Goal: Task Accomplishment & Management: Manage account settings

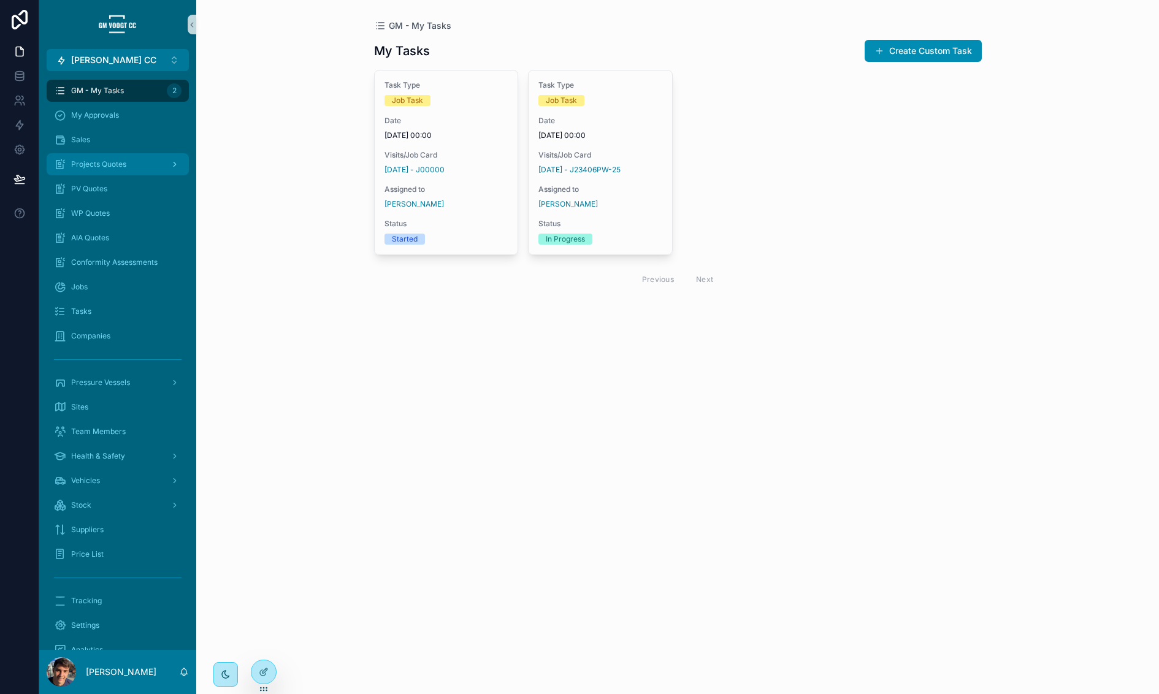
click at [127, 163] on div "Projects Quotes" at bounding box center [118, 165] width 128 height 20
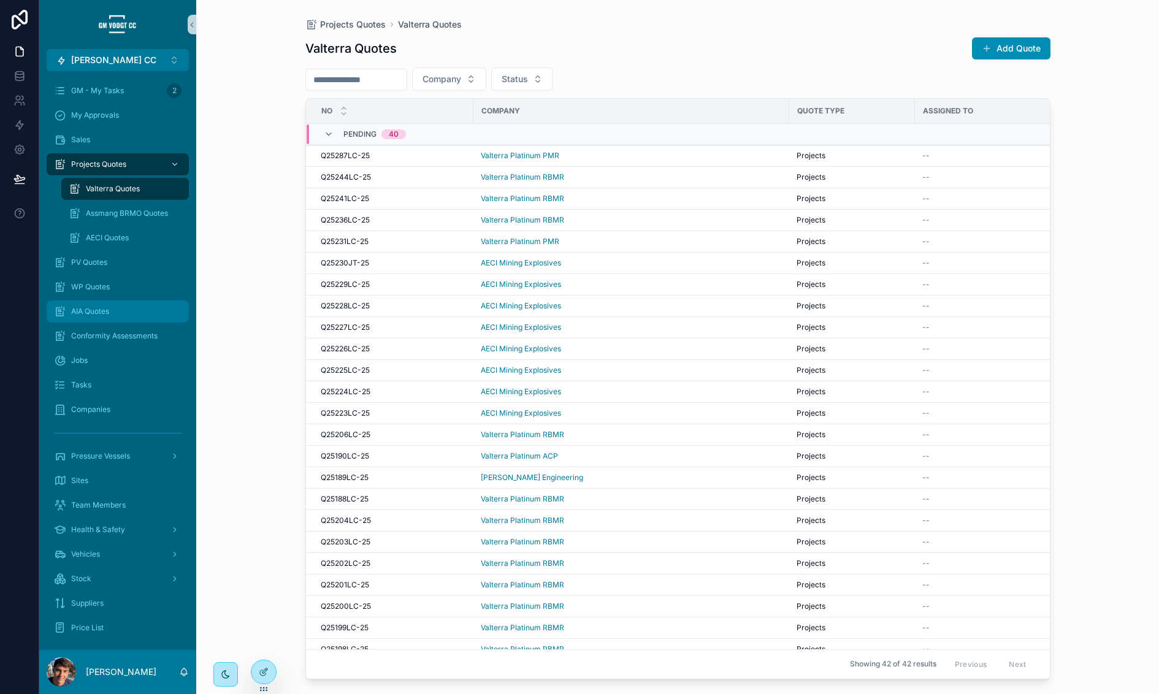
click at [121, 313] on div "AIA Quotes" at bounding box center [118, 312] width 128 height 20
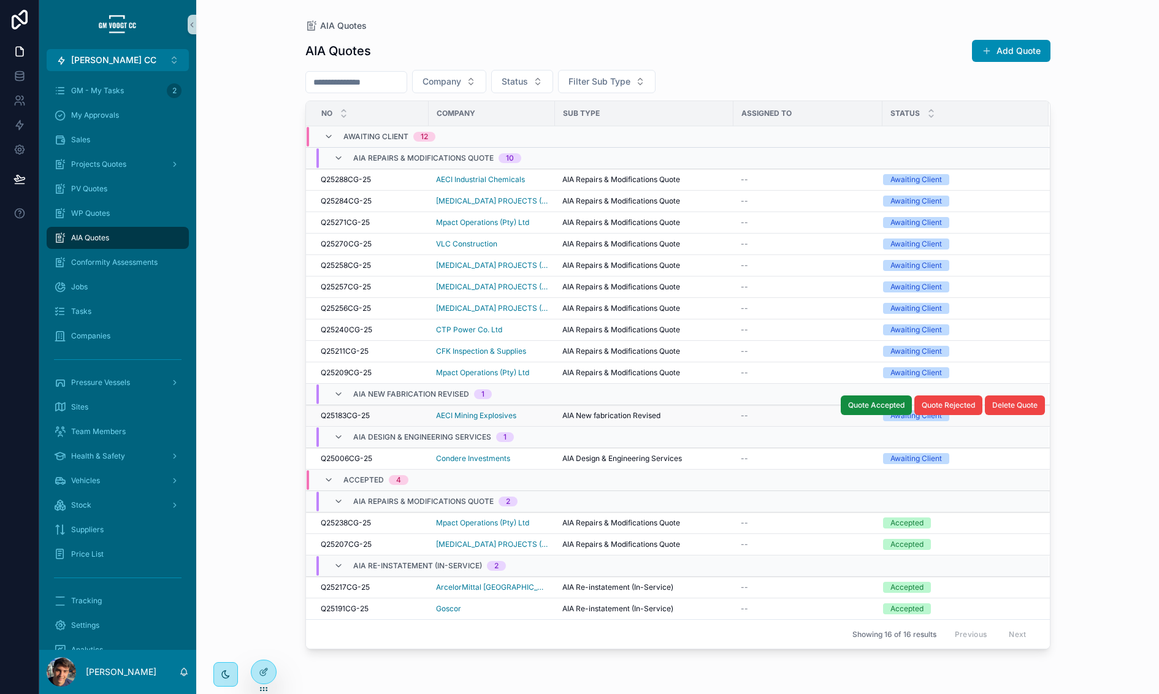
click at [608, 413] on span "AIA New fabrication Revised" at bounding box center [611, 416] width 98 height 10
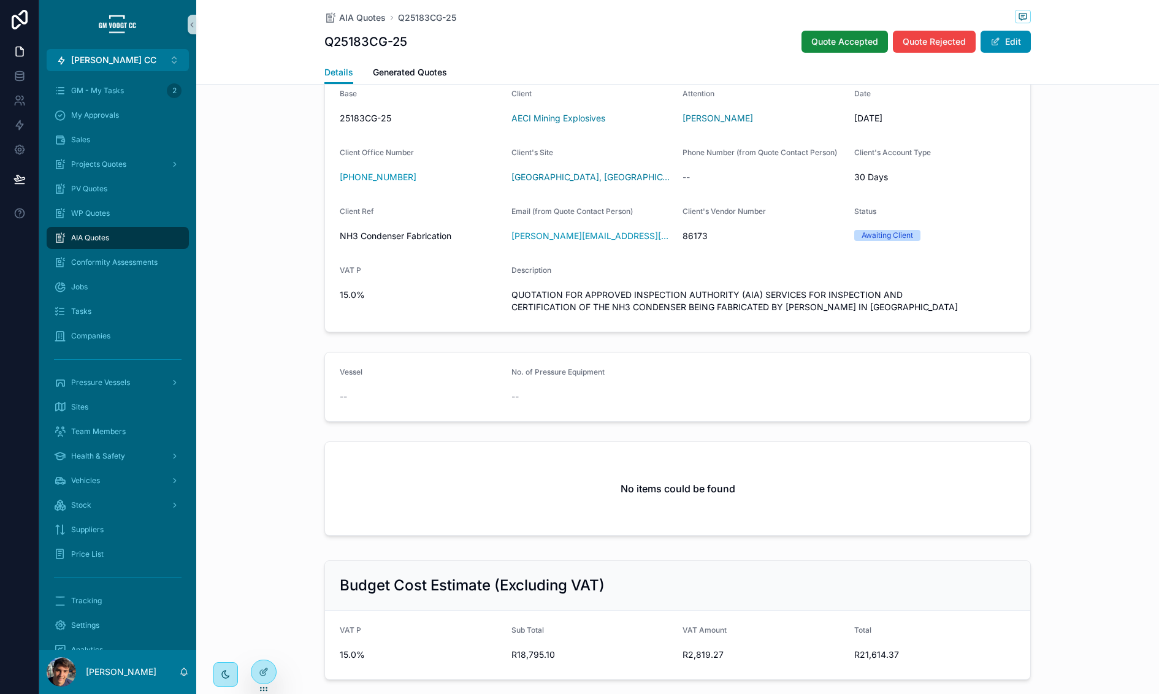
scroll to position [64, 0]
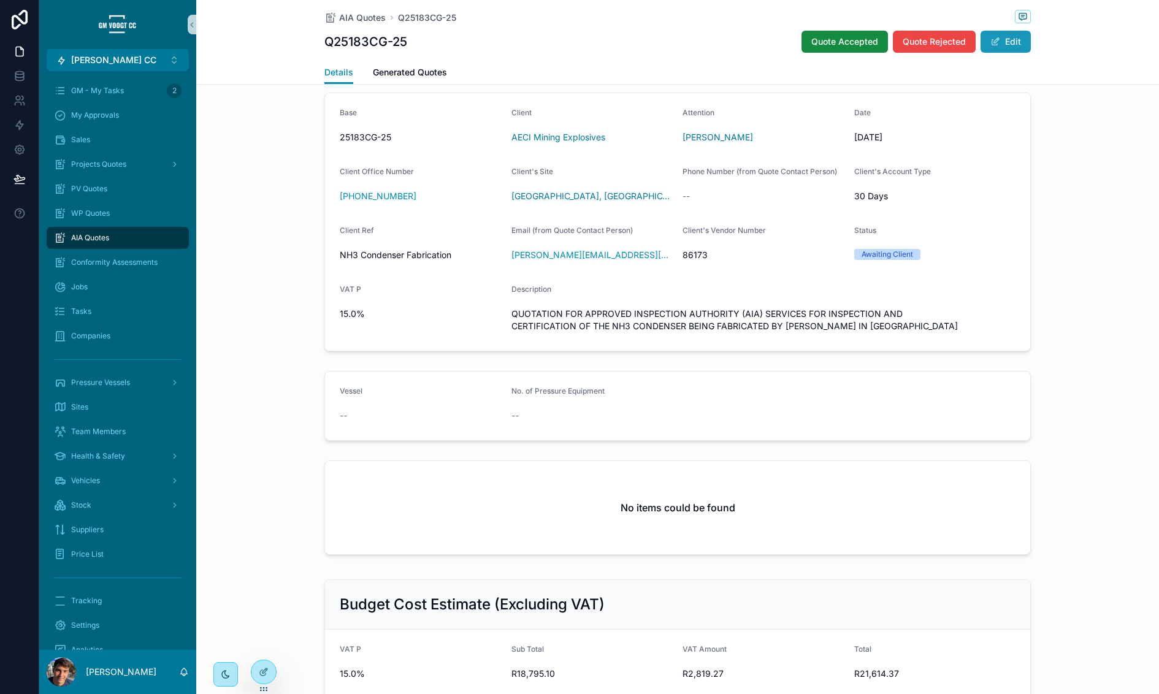
click at [1019, 44] on button "Edit" at bounding box center [1006, 42] width 50 height 22
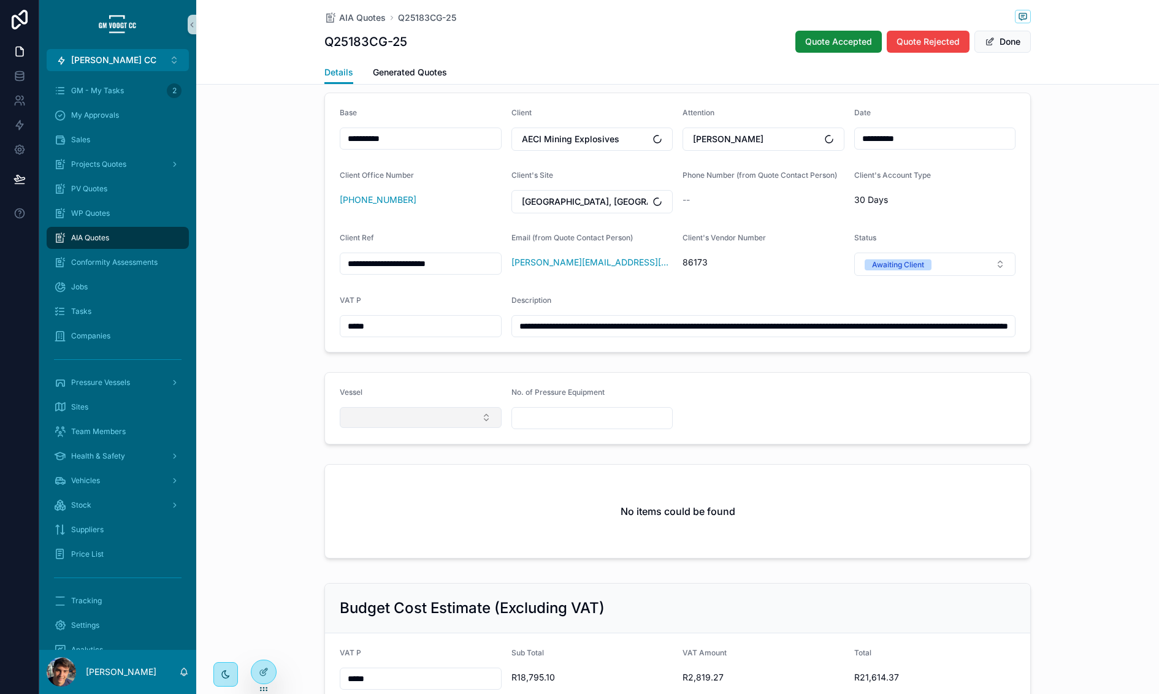
click at [447, 407] on button "Select Button" at bounding box center [421, 417] width 162 height 21
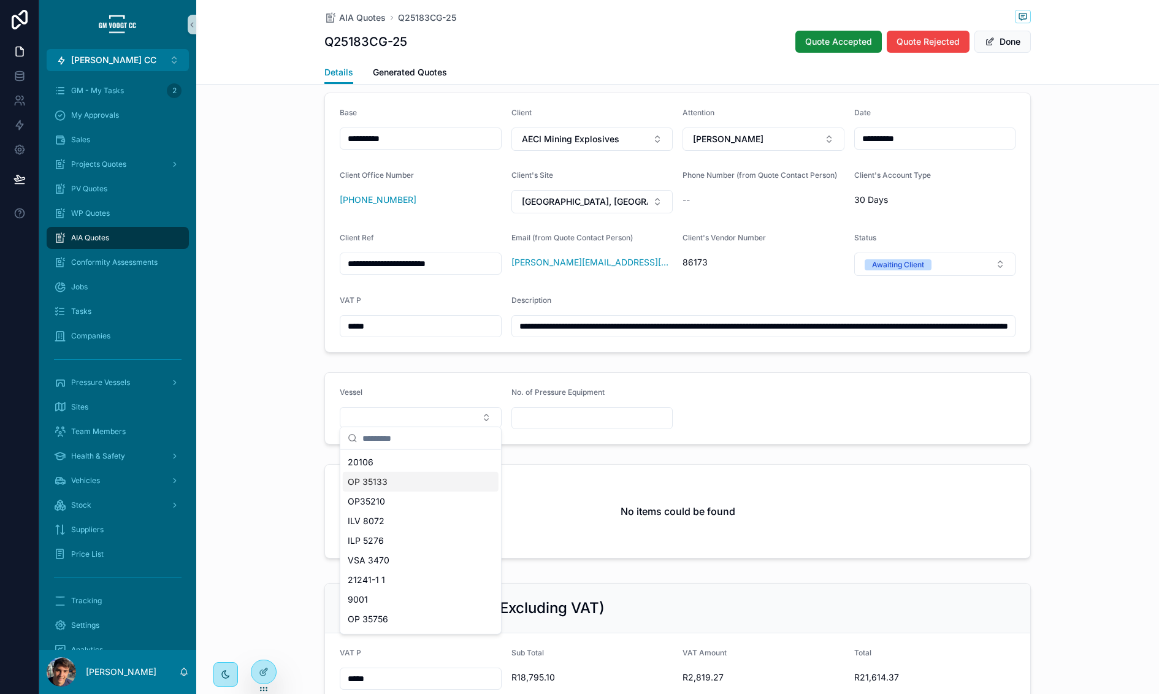
click at [416, 477] on div "OP 35133" at bounding box center [421, 482] width 156 height 20
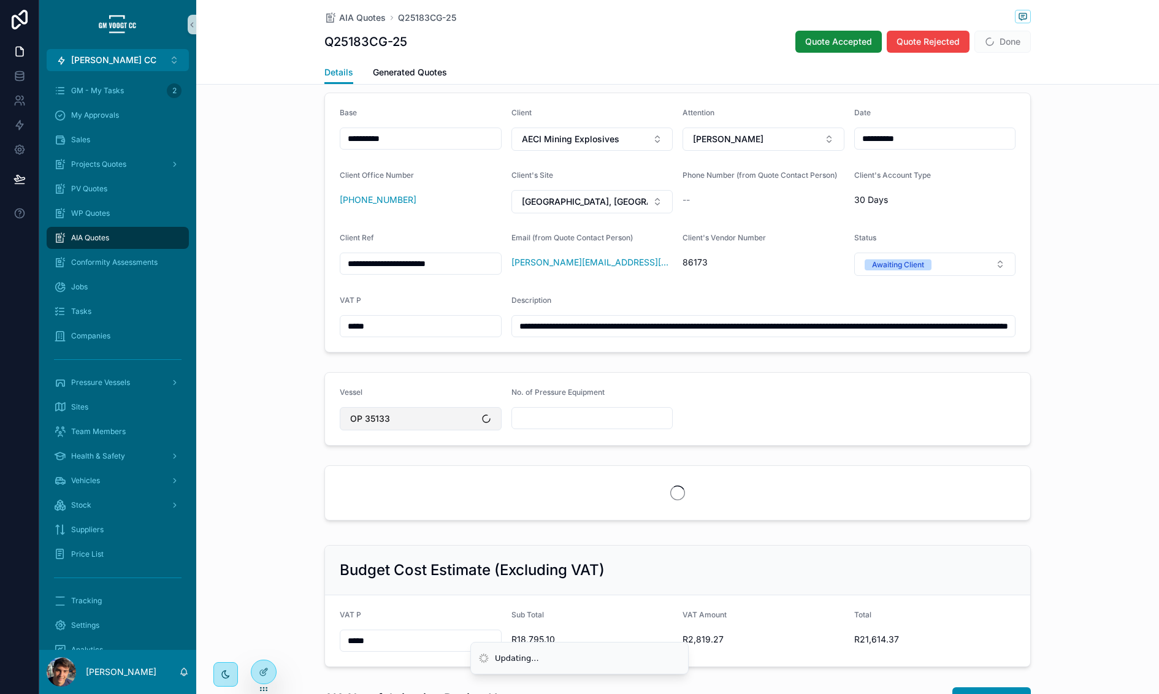
click at [434, 415] on button "OP 35133" at bounding box center [421, 418] width 162 height 23
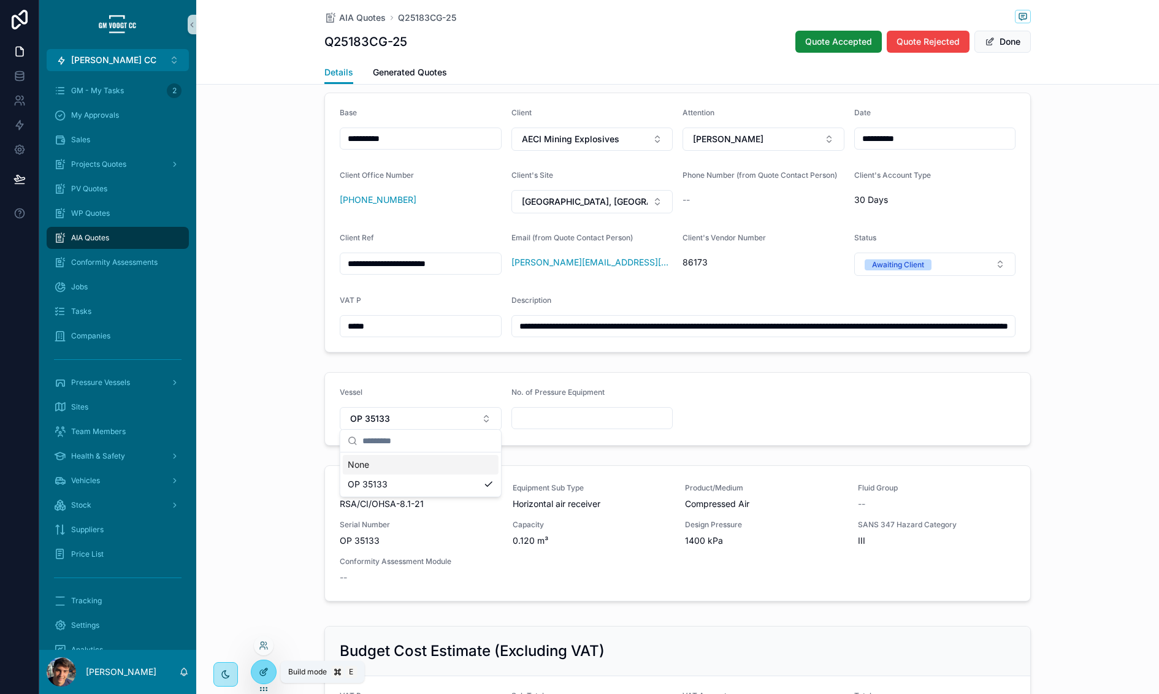
click at [259, 674] on icon at bounding box center [264, 672] width 10 height 10
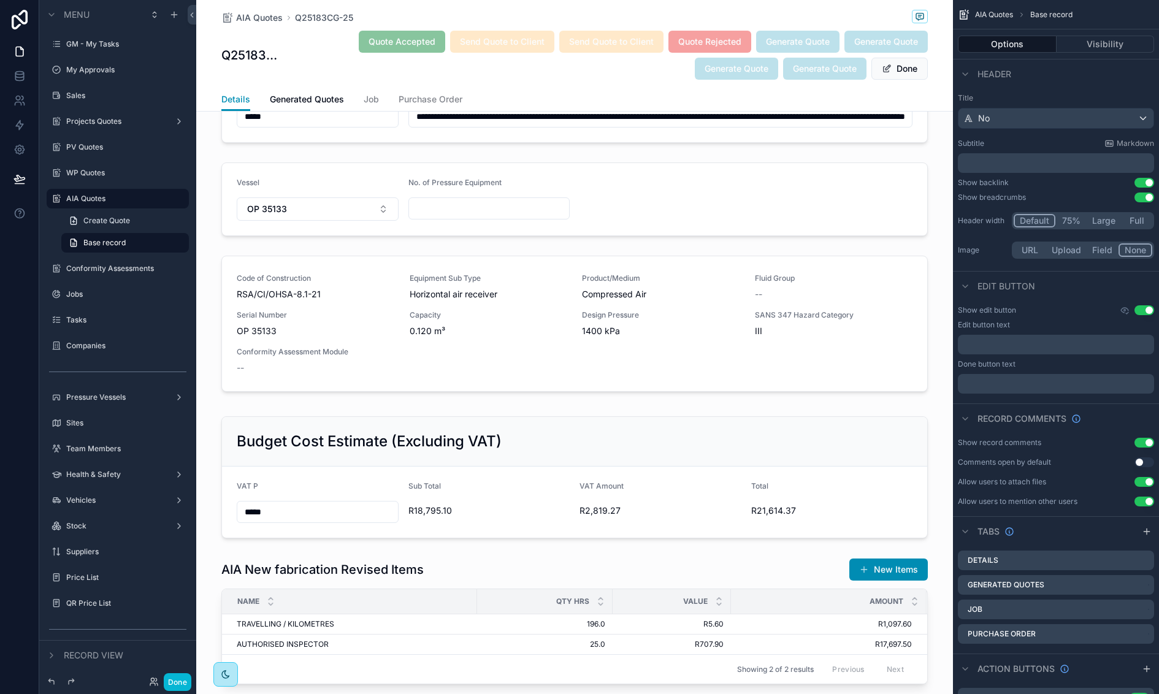
scroll to position [1813, 0]
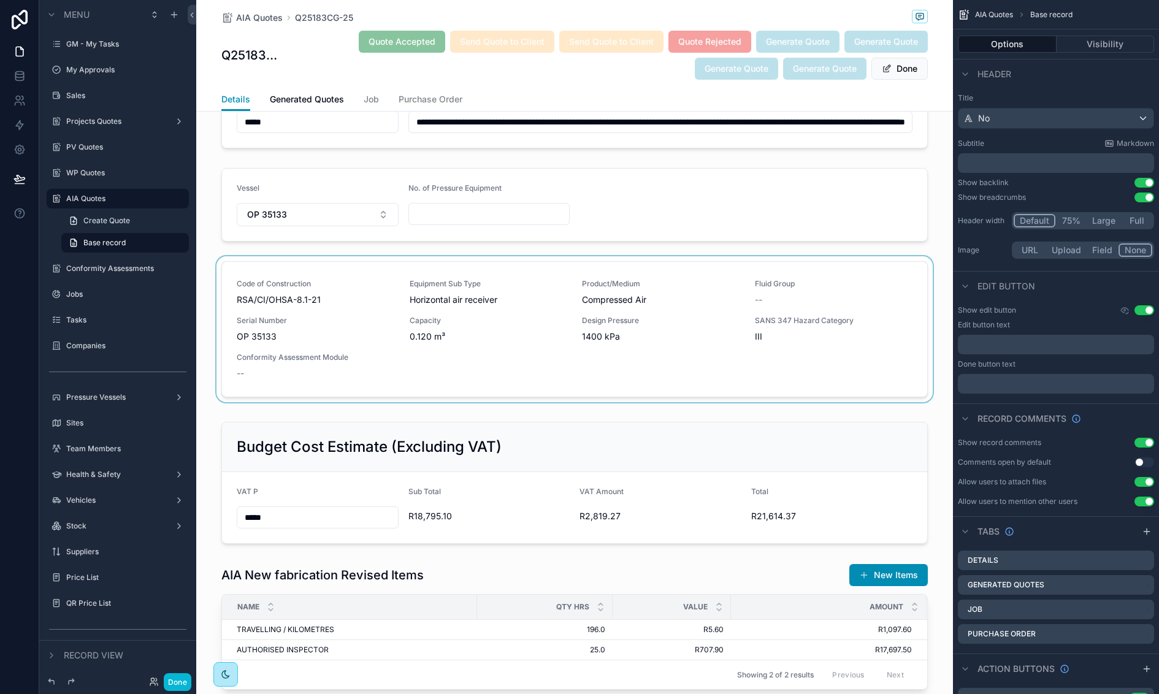
click at [525, 363] on div "scrollable content" at bounding box center [574, 331] width 757 height 151
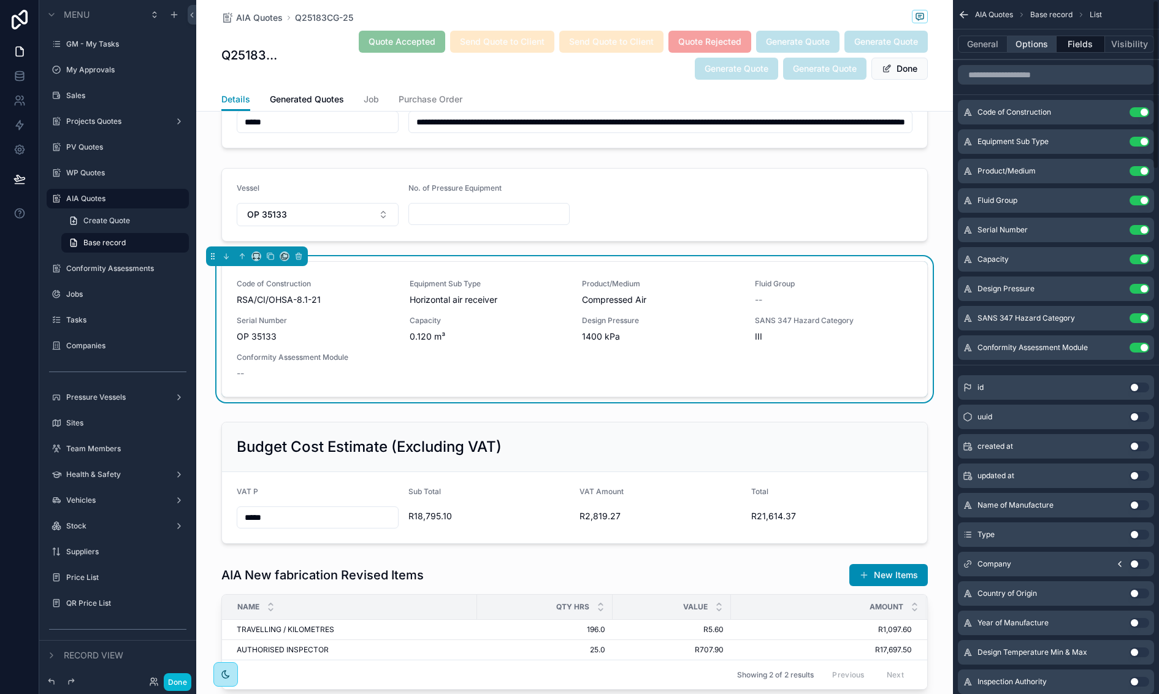
click at [1046, 47] on button "Options" at bounding box center [1032, 44] width 49 height 17
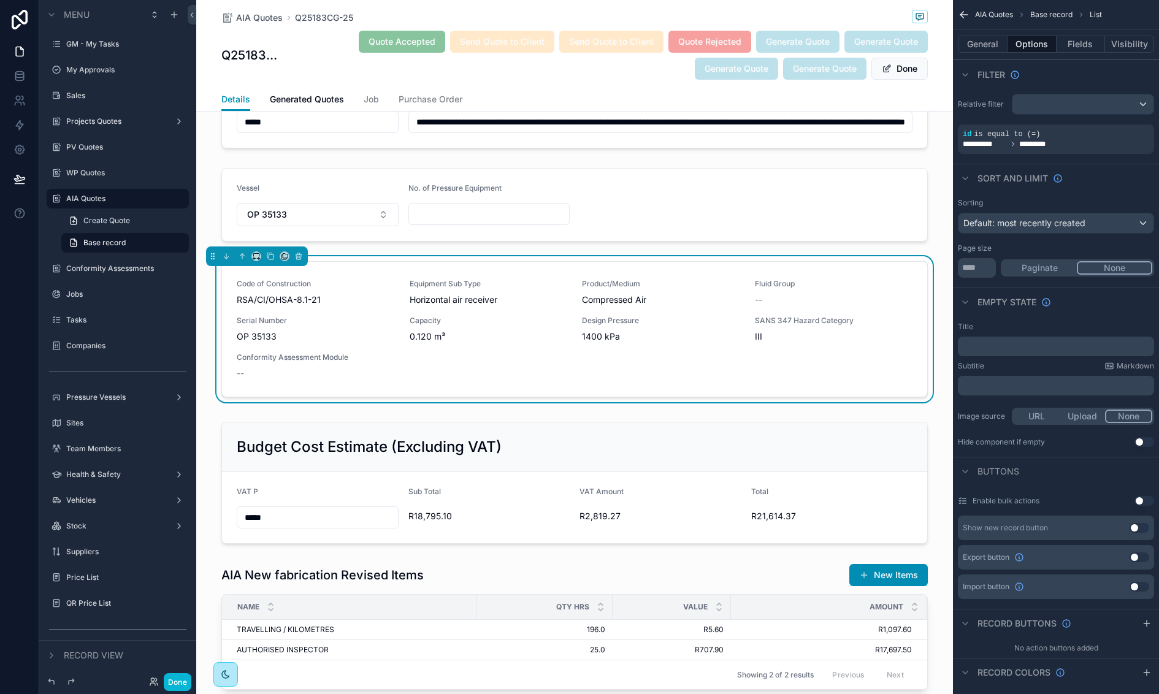
click at [1145, 440] on button "Use setting" at bounding box center [1145, 442] width 20 height 10
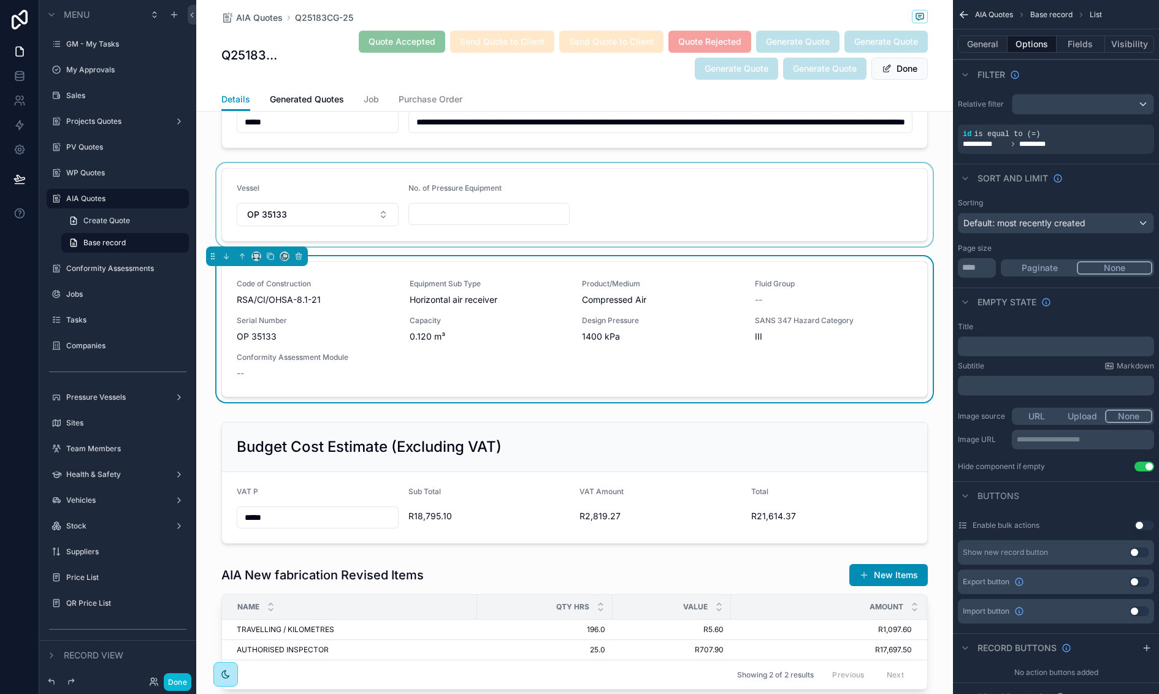
click at [345, 202] on div "scrollable content" at bounding box center [574, 204] width 757 height 83
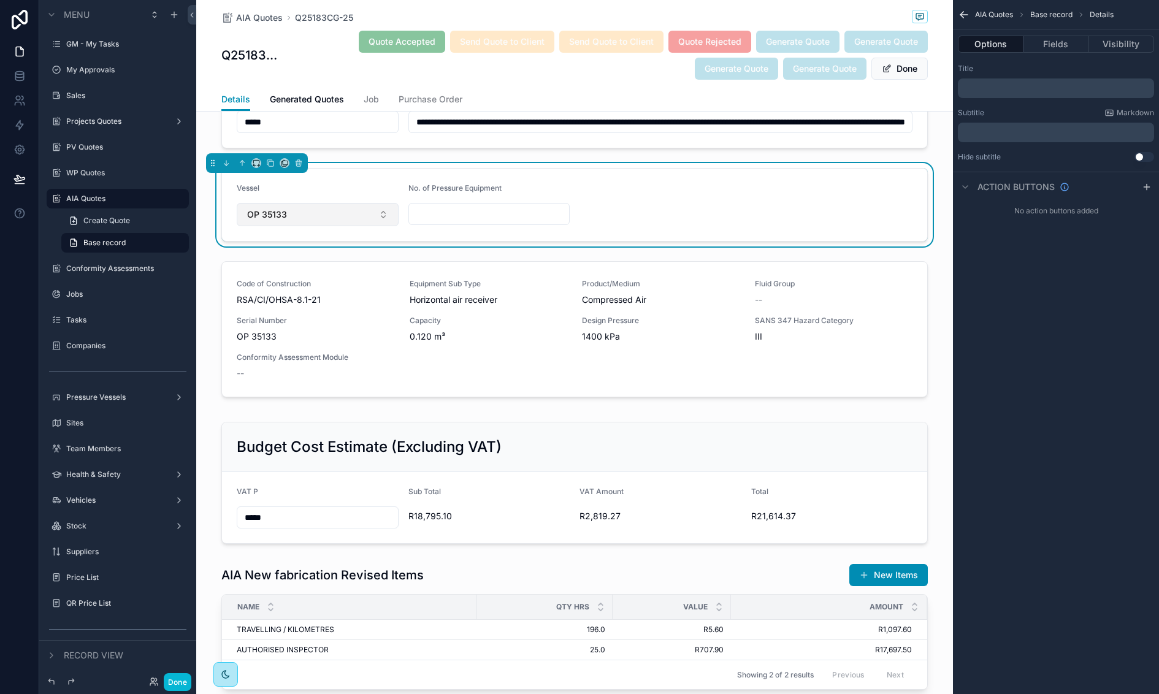
click at [339, 203] on button "OP 35133" at bounding box center [318, 214] width 162 height 23
click at [310, 253] on div "None" at bounding box center [318, 254] width 156 height 20
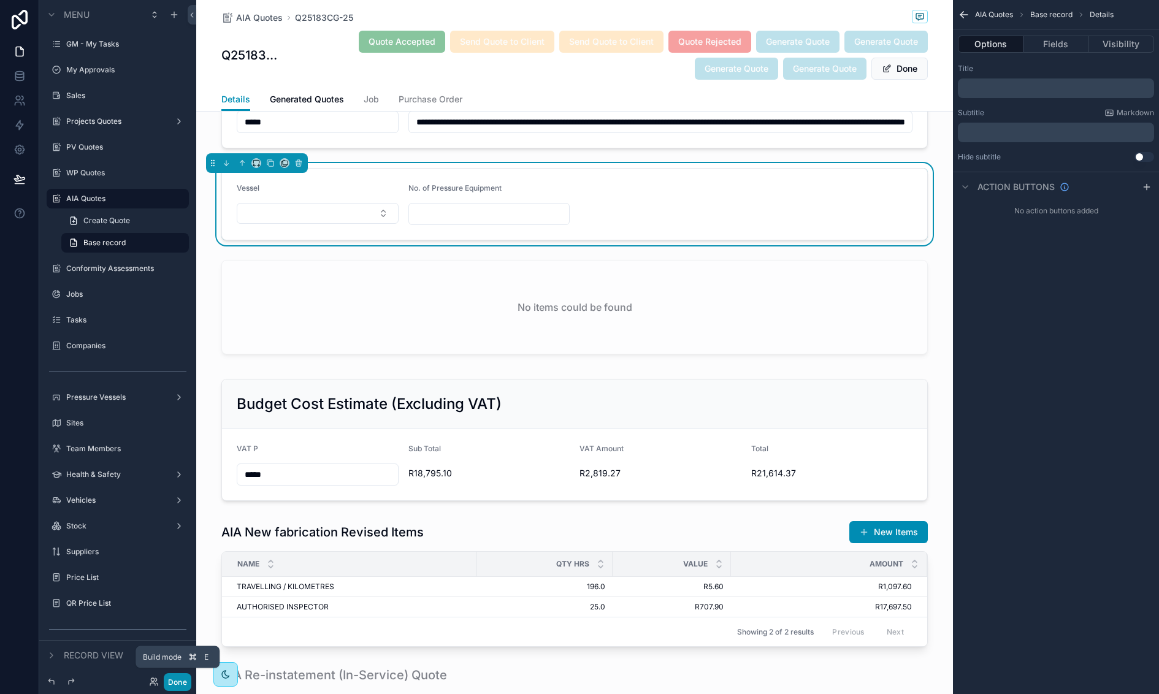
click at [180, 678] on button "Done" at bounding box center [178, 682] width 28 height 18
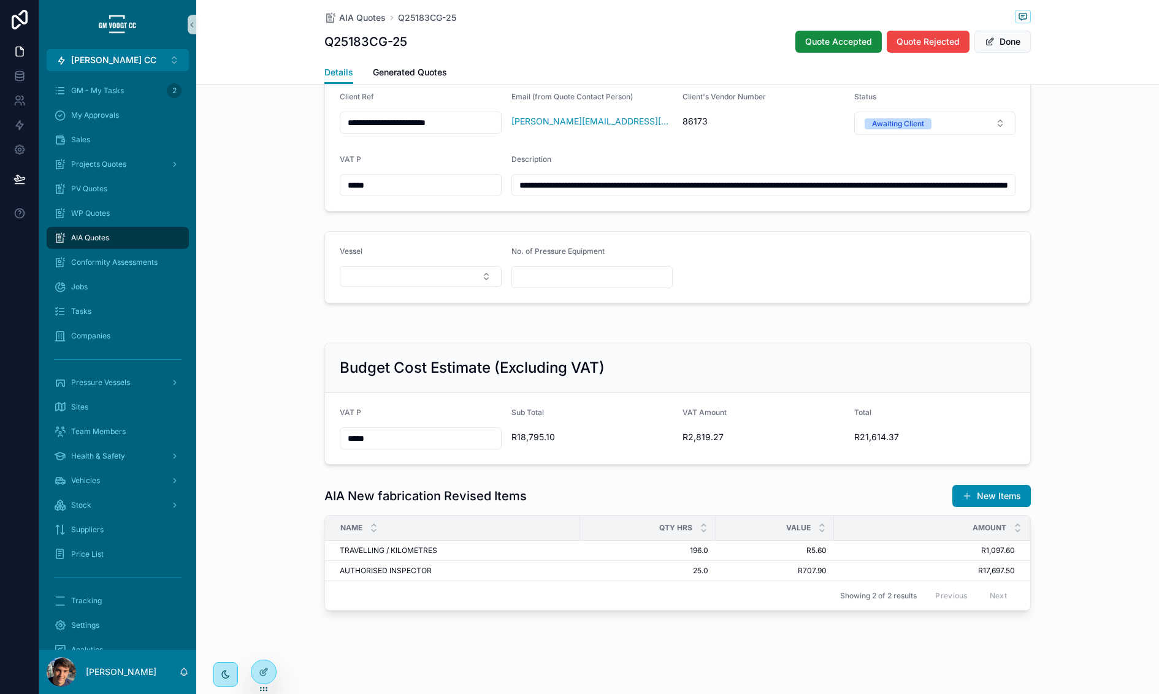
scroll to position [200, 0]
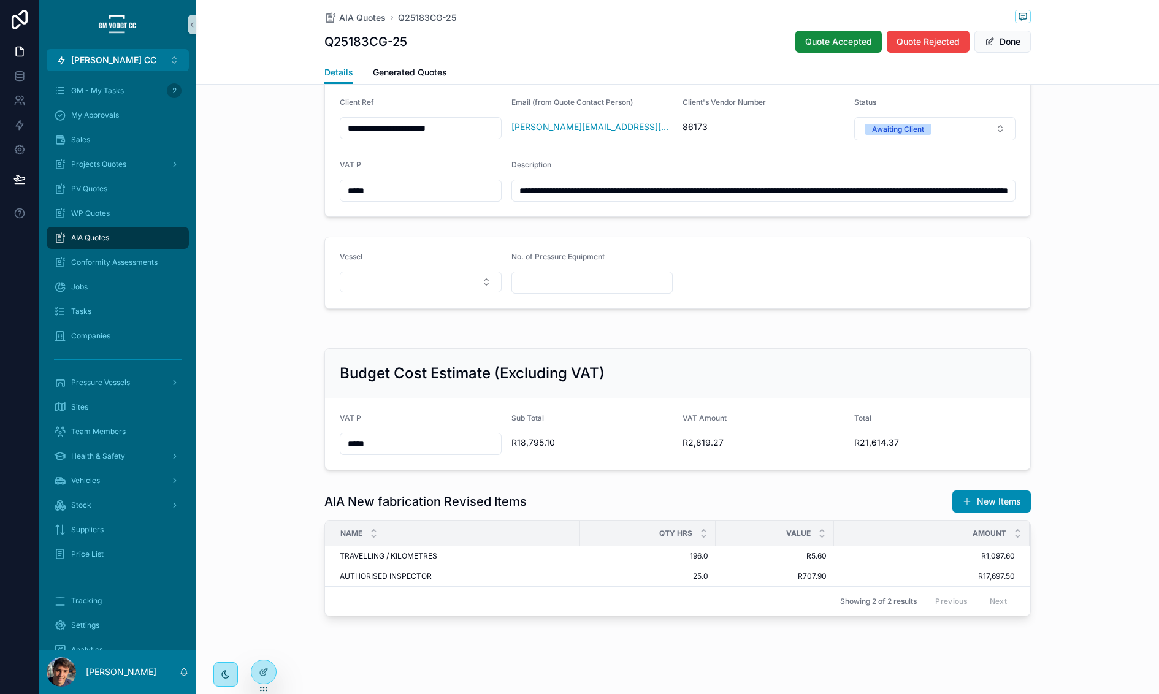
click at [404, 290] on div "Vessel" at bounding box center [421, 273] width 162 height 42
click at [405, 283] on button "Select Button" at bounding box center [421, 282] width 162 height 21
click at [382, 327] on div "20106" at bounding box center [421, 327] width 156 height 20
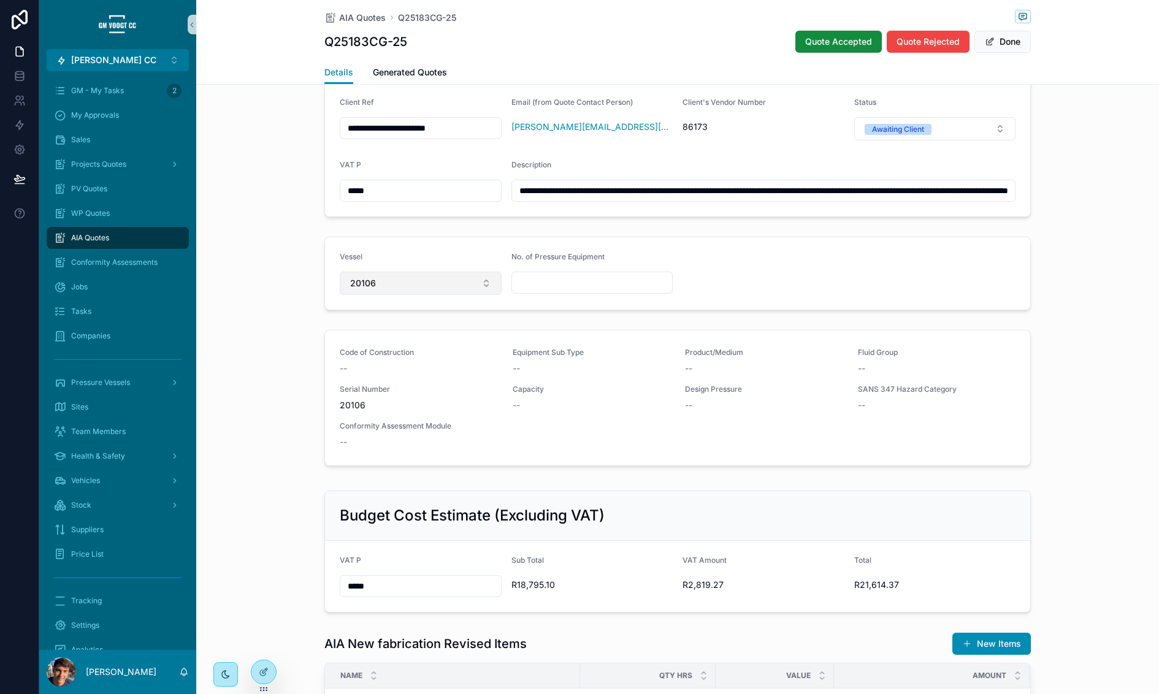
click at [407, 272] on button "20106" at bounding box center [421, 283] width 162 height 23
click at [381, 325] on div "None" at bounding box center [421, 330] width 156 height 20
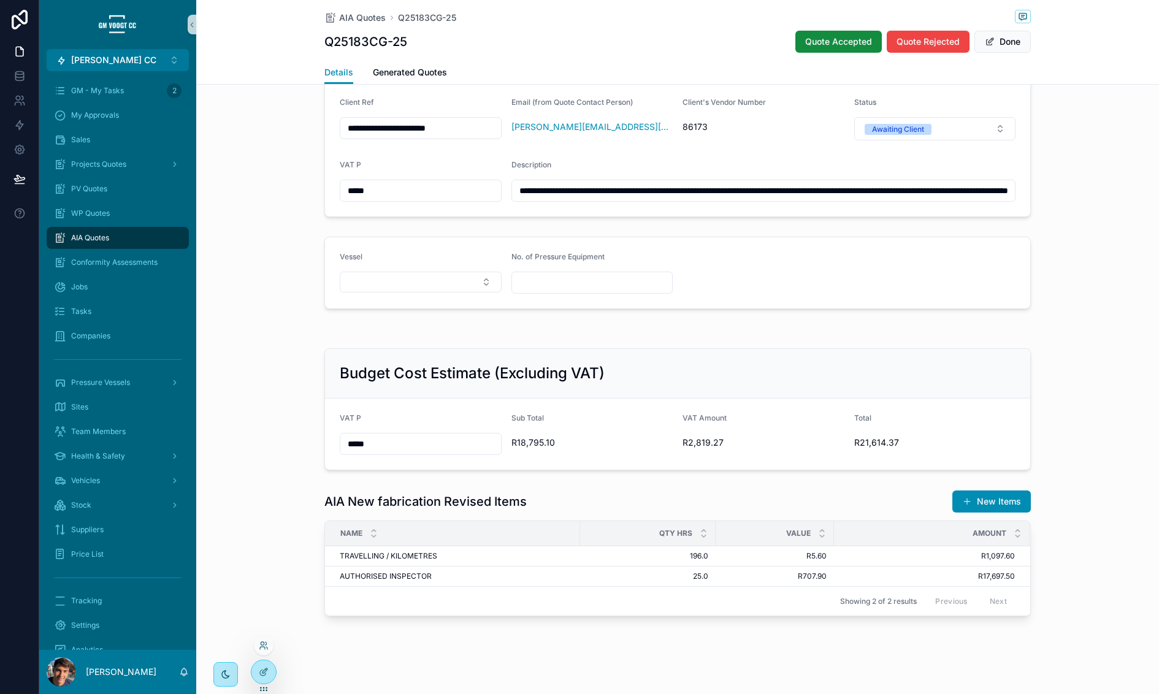
click at [255, 683] on div at bounding box center [264, 677] width 26 height 34
click at [263, 666] on div at bounding box center [263, 672] width 25 height 23
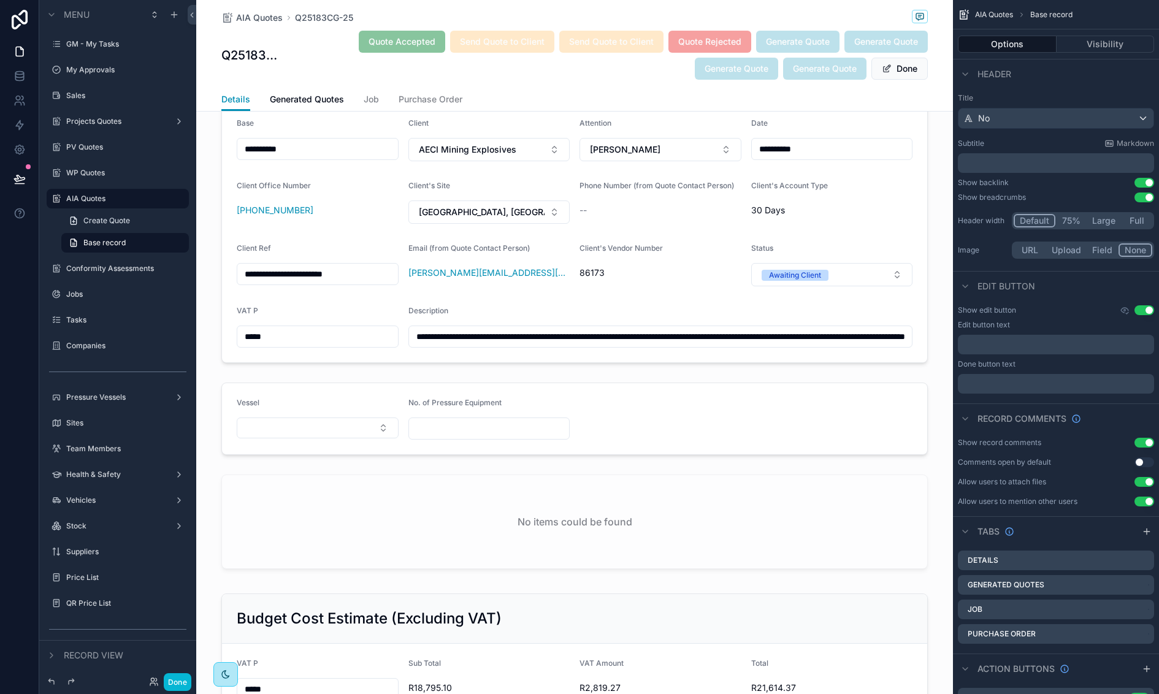
scroll to position [1605, 0]
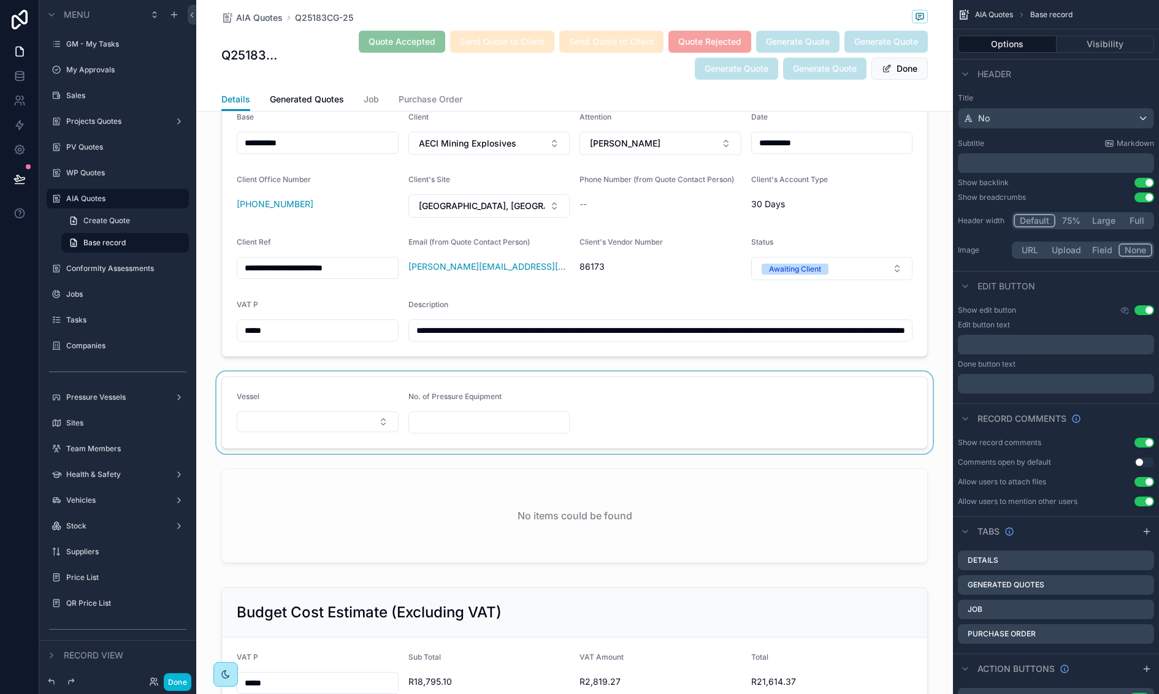
click at [493, 380] on div "scrollable content" at bounding box center [574, 413] width 757 height 82
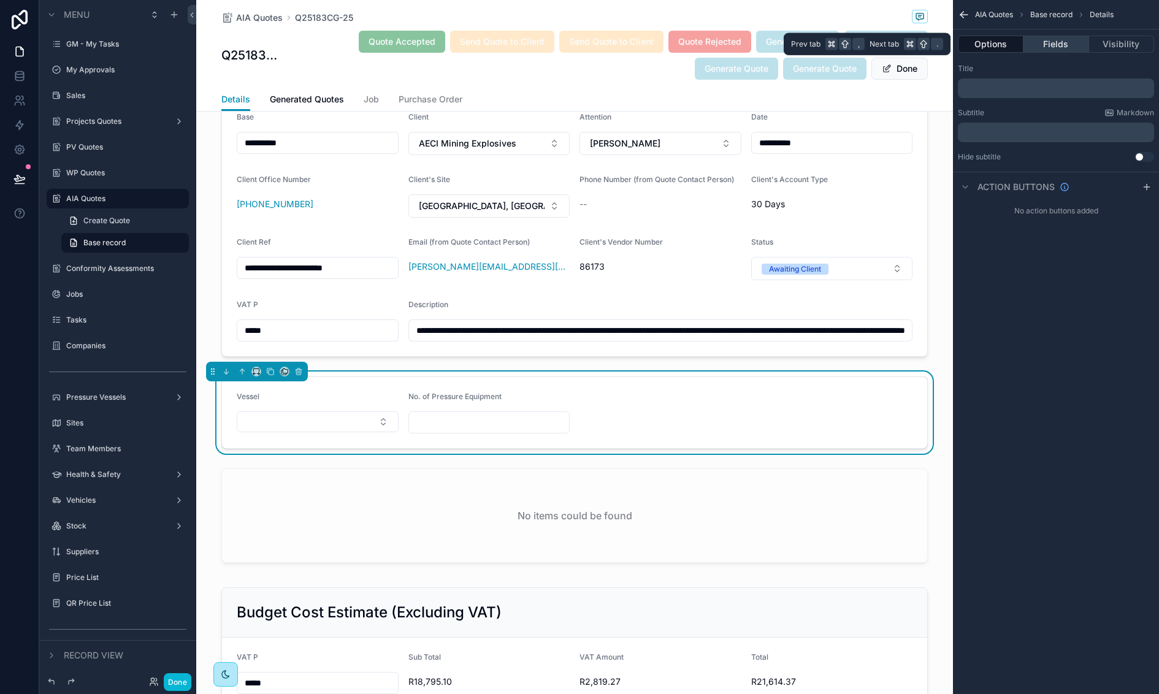
click at [1065, 51] on button "Fields" at bounding box center [1056, 44] width 65 height 17
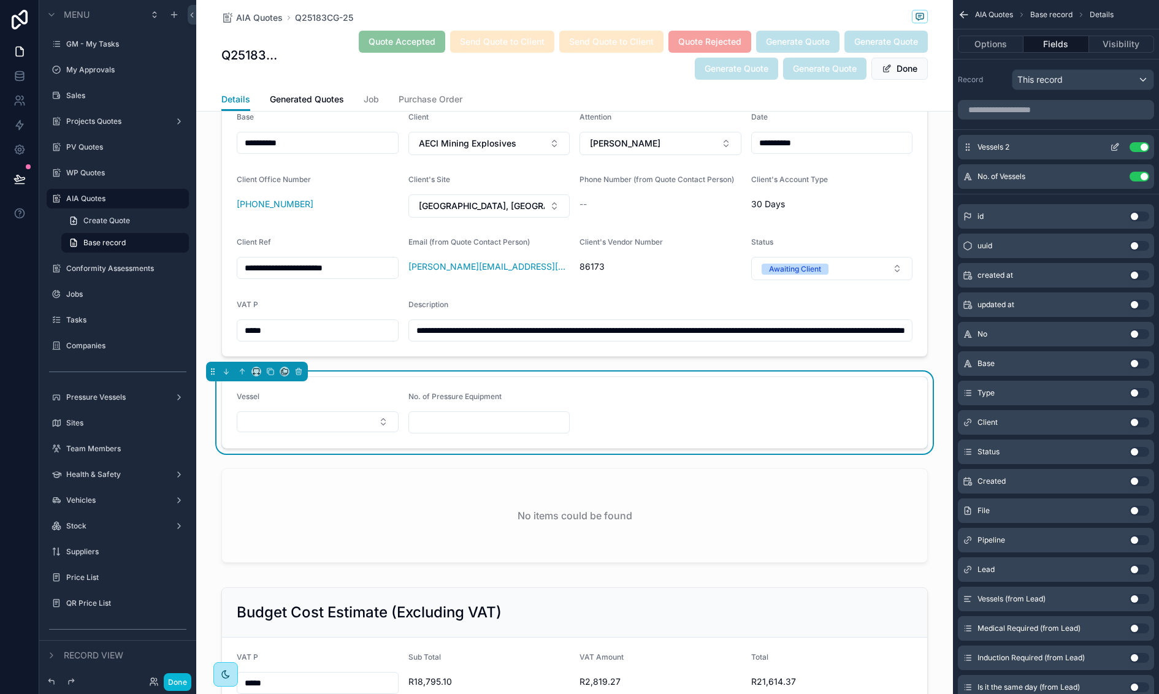
click at [1117, 144] on icon "scrollable content" at bounding box center [1117, 144] width 1 height 1
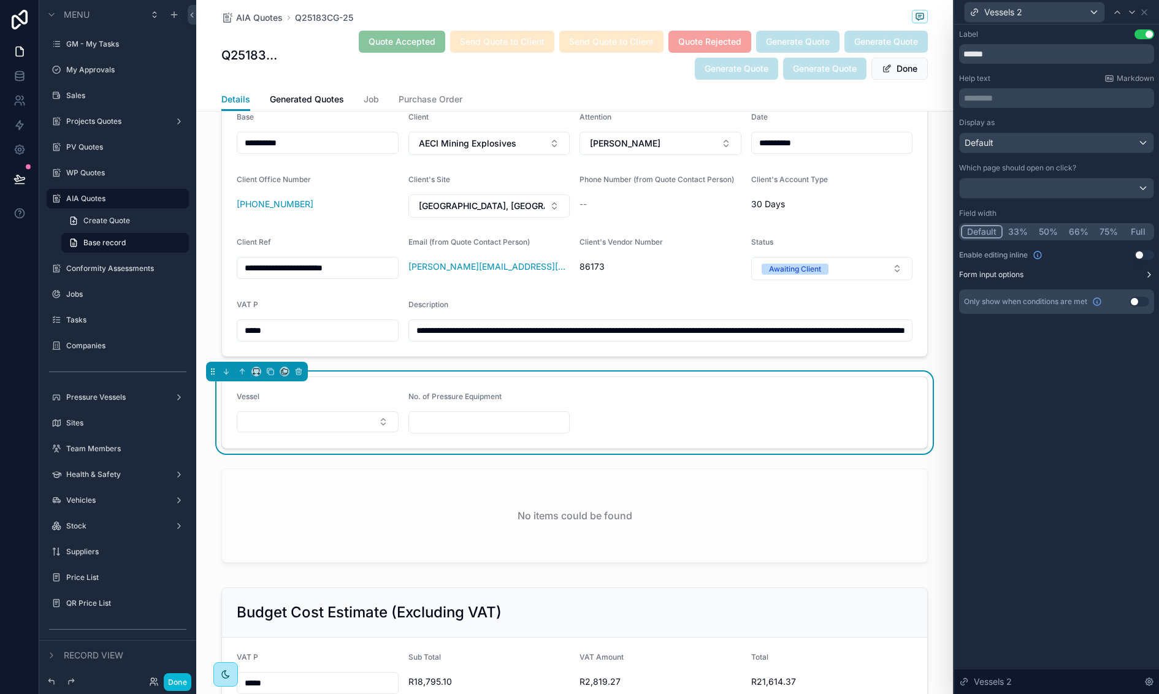
click at [1113, 272] on button "Form input options" at bounding box center [1056, 275] width 195 height 10
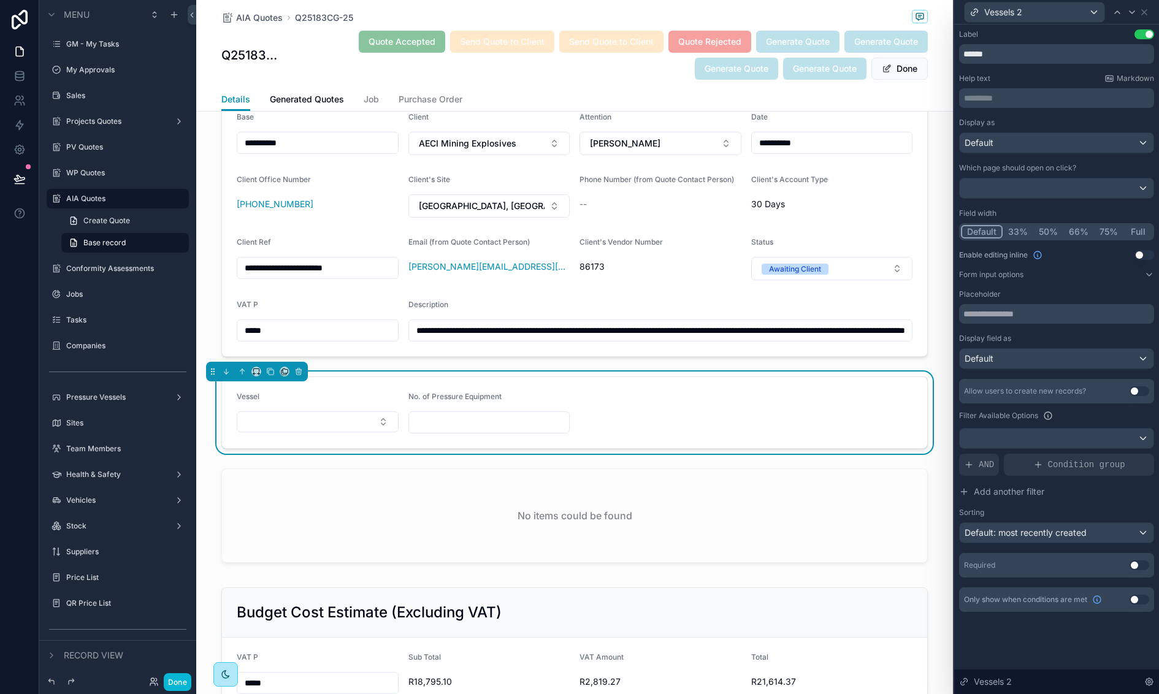
click at [1134, 388] on button "Use setting" at bounding box center [1140, 391] width 20 height 10
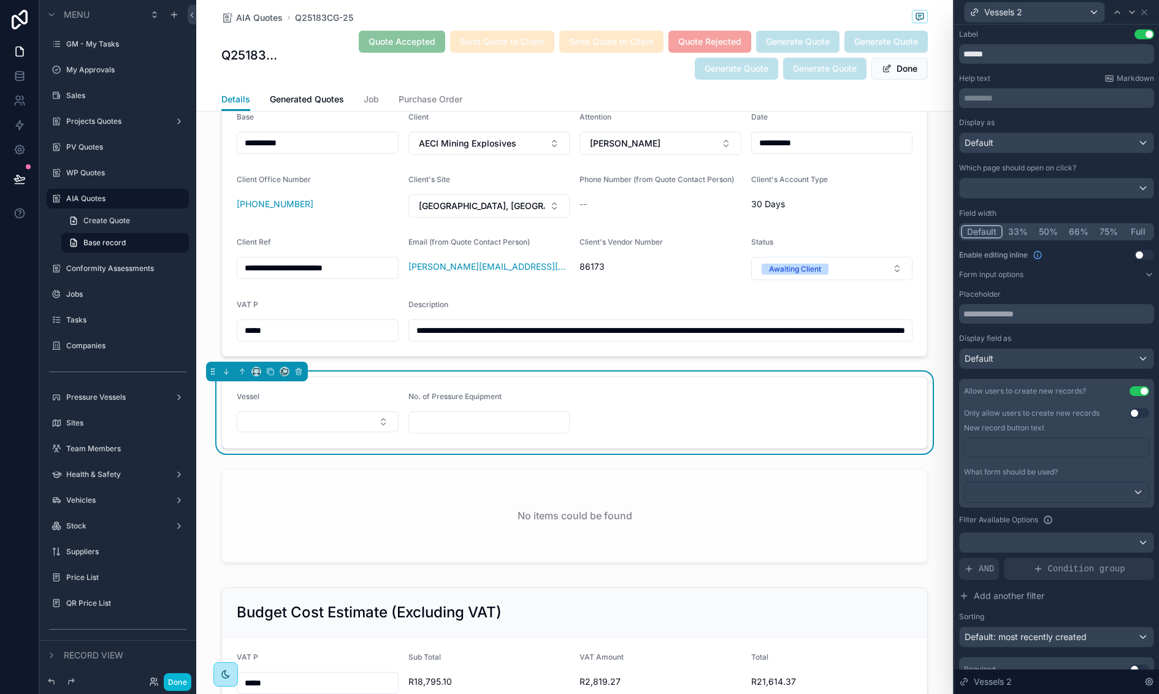
click at [1073, 447] on p "﻿" at bounding box center [1058, 448] width 177 height 12
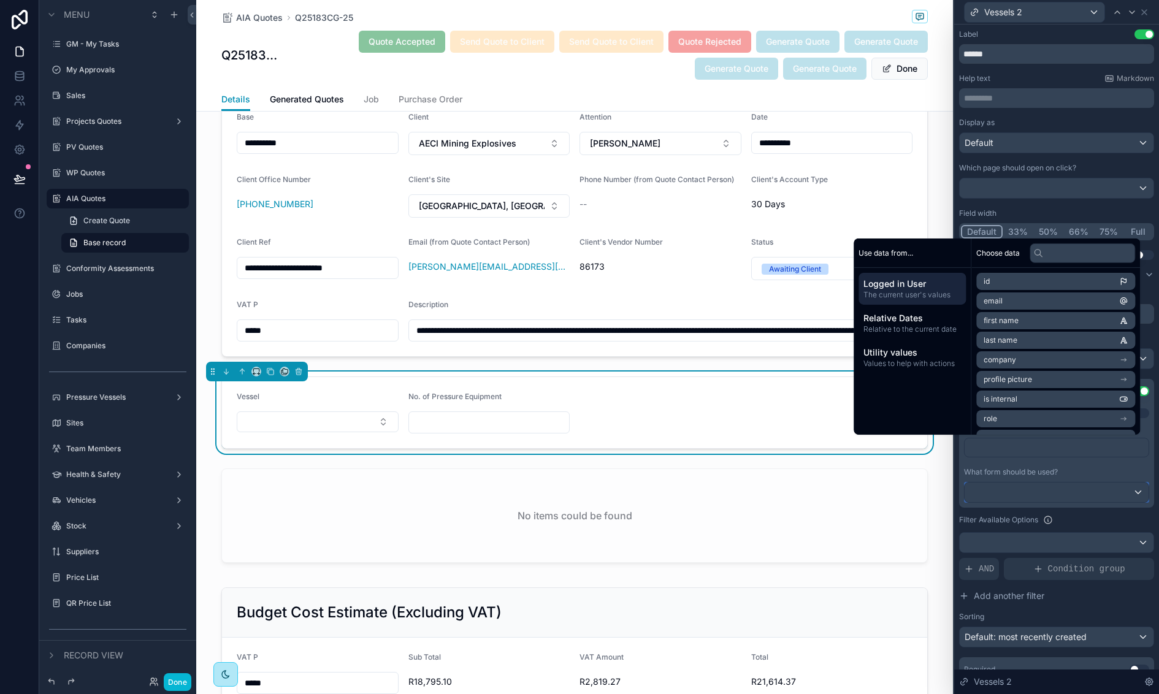
click at [1066, 487] on div at bounding box center [1057, 493] width 184 height 20
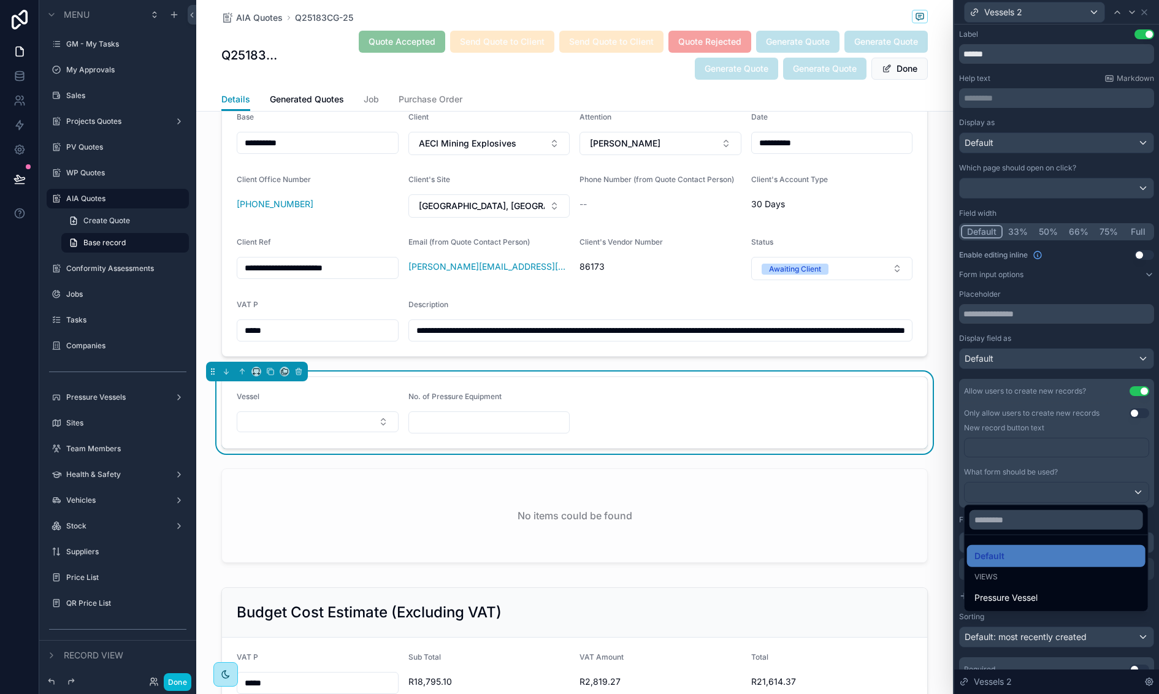
click at [1066, 487] on div at bounding box center [1056, 347] width 205 height 694
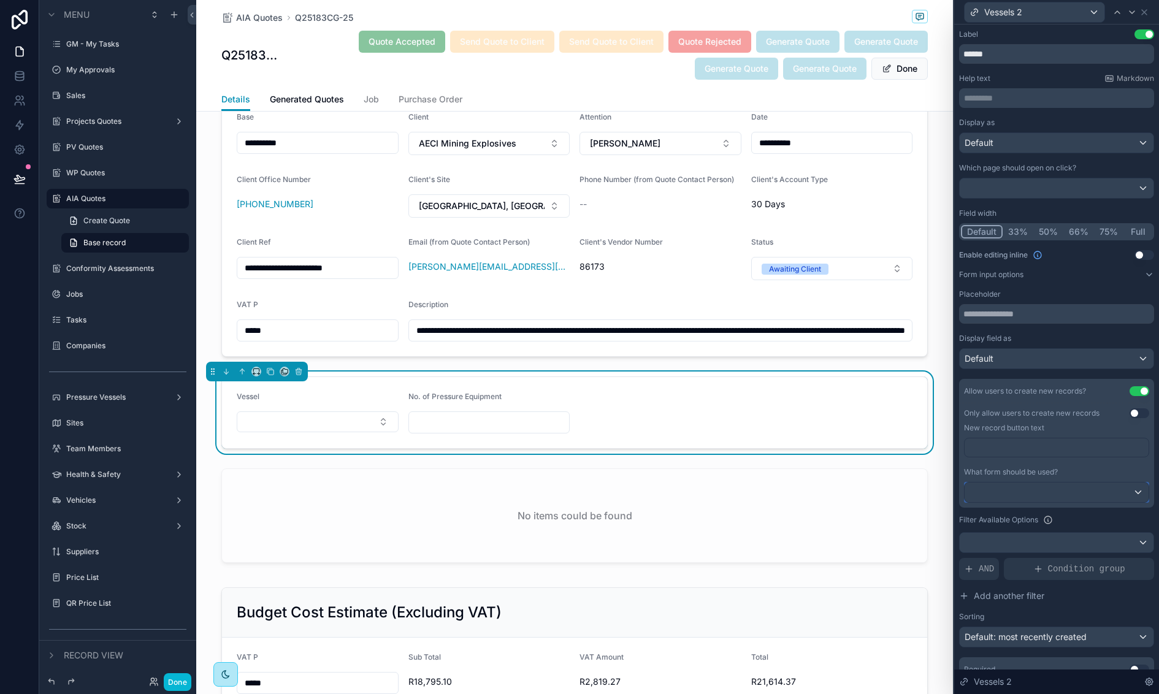
click at [1066, 487] on div at bounding box center [1057, 493] width 184 height 20
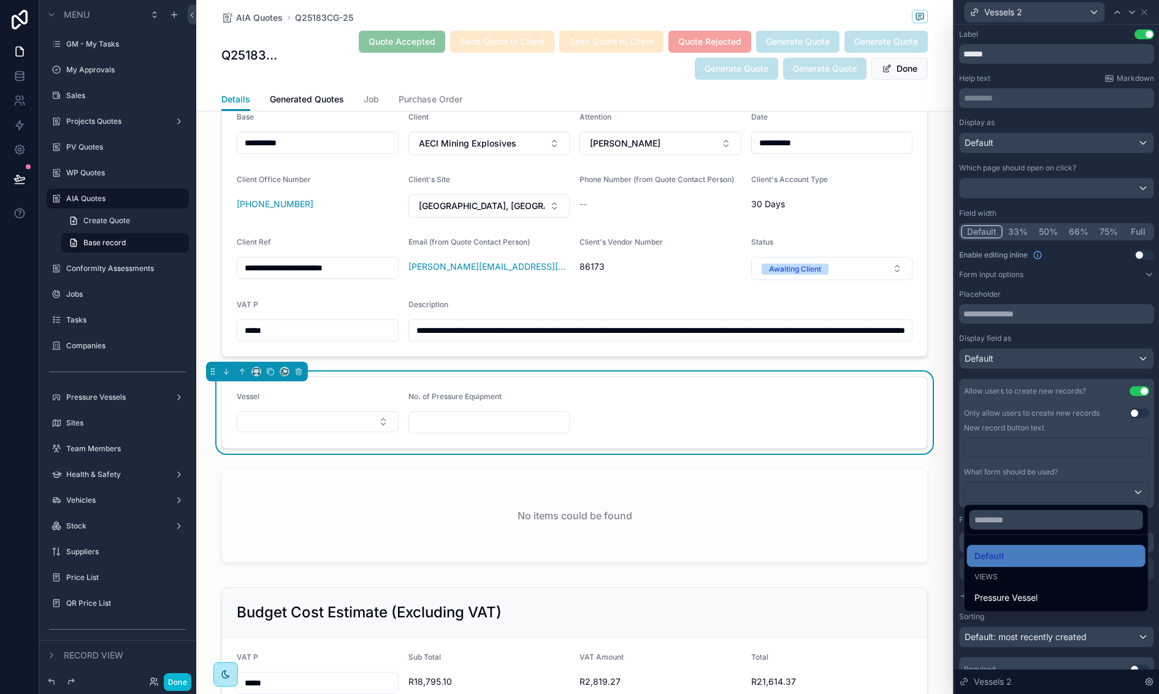
click at [1066, 487] on div at bounding box center [1056, 347] width 205 height 694
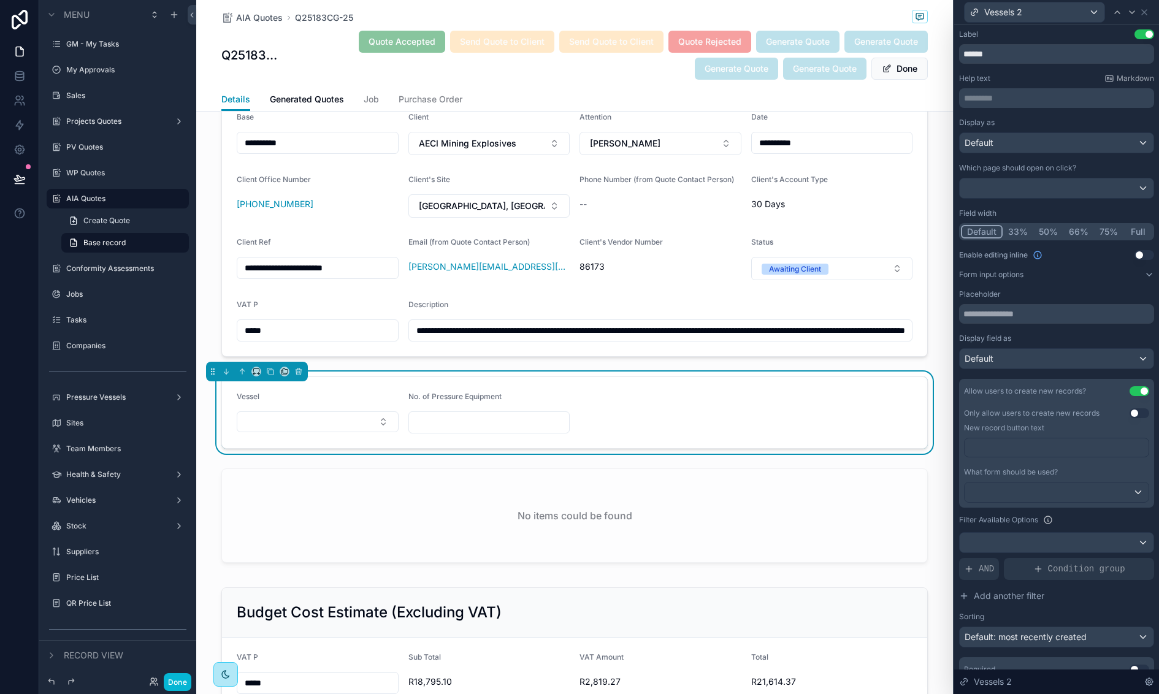
click at [1080, 342] on div "Display field as" at bounding box center [1056, 339] width 195 height 10
click at [177, 681] on button "Done" at bounding box center [178, 682] width 28 height 18
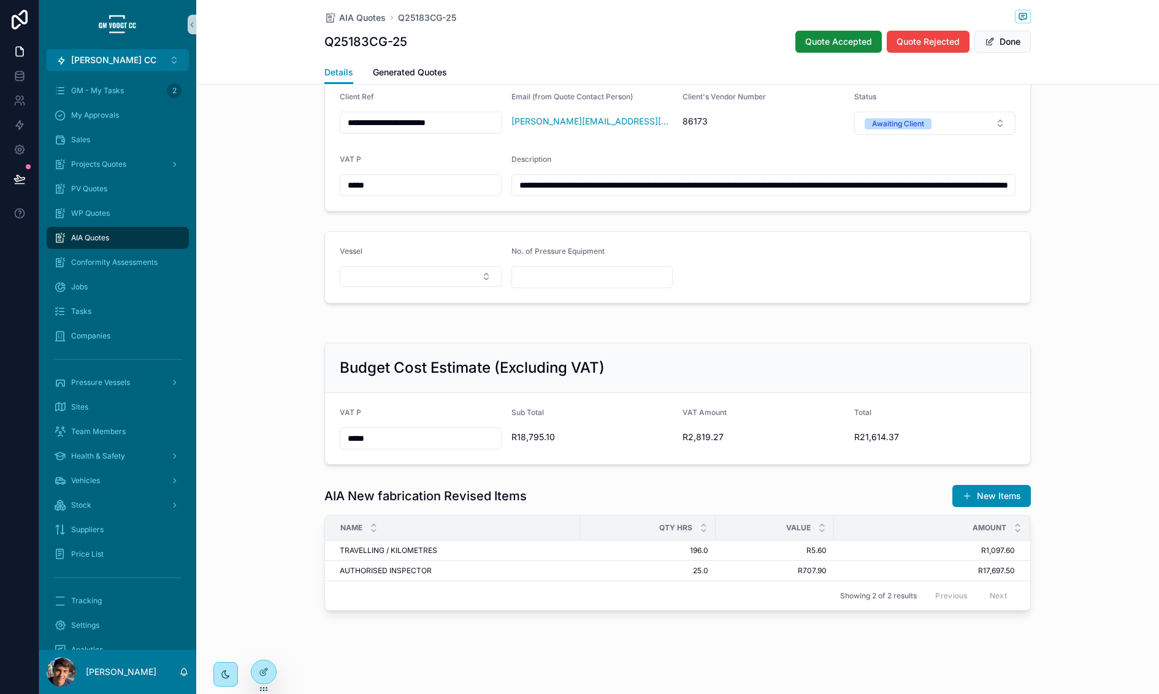
scroll to position [200, 0]
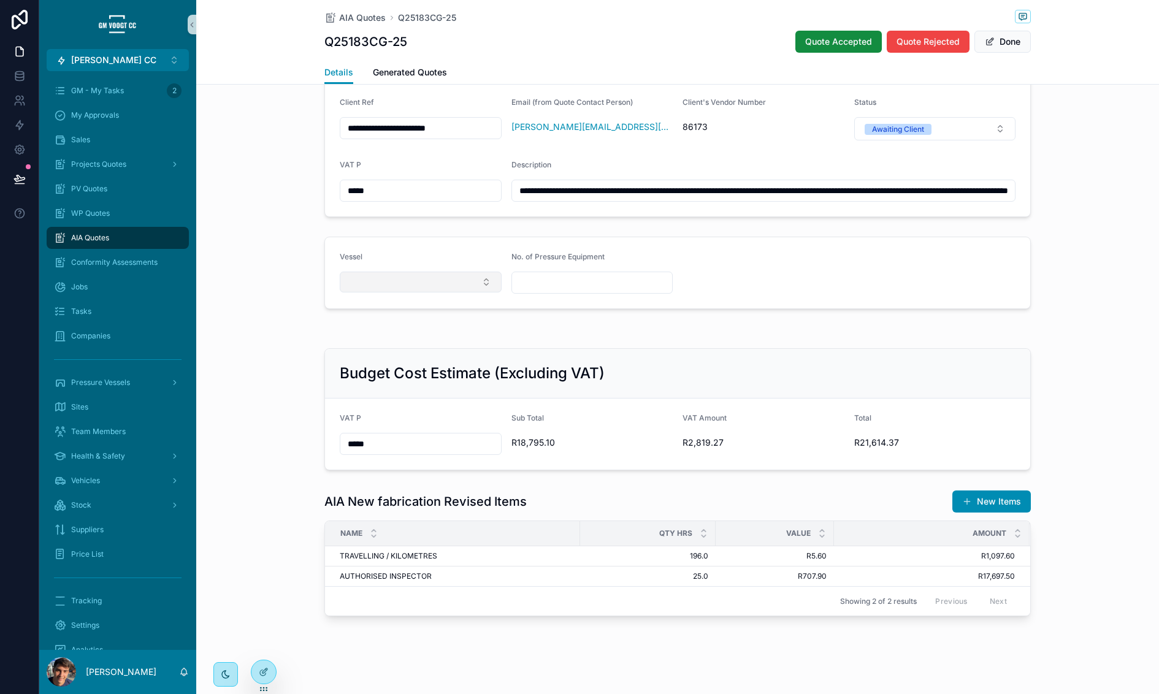
click at [434, 280] on button "Select Button" at bounding box center [421, 282] width 162 height 21
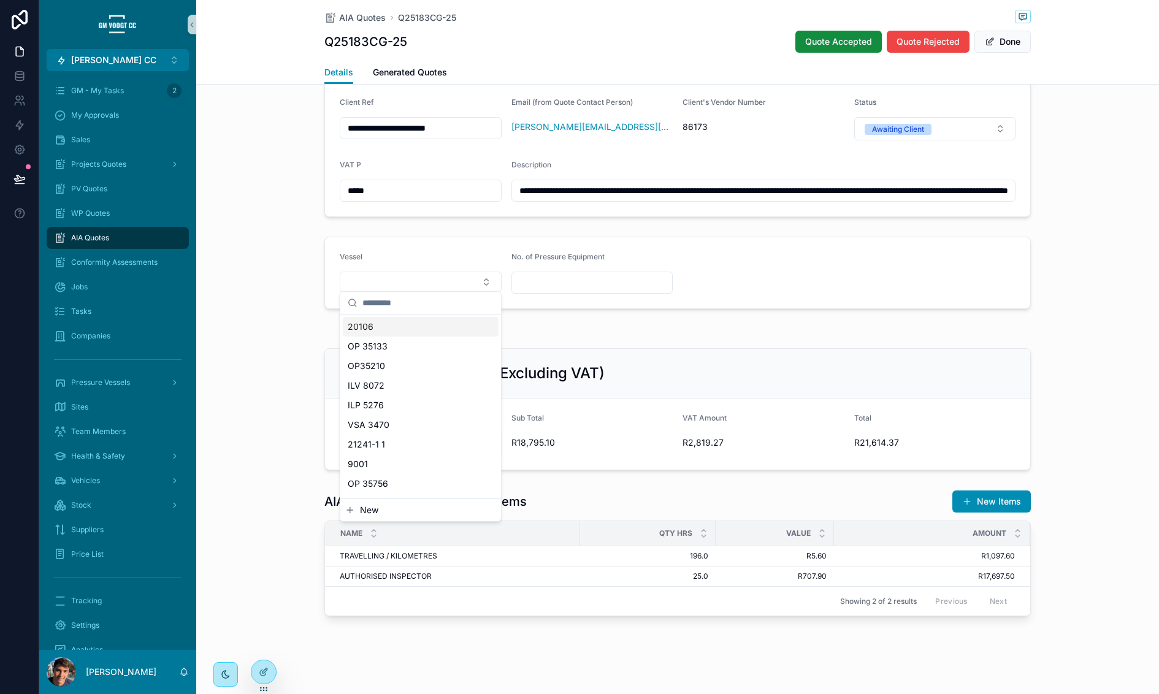
click at [426, 247] on form "Vessel No. of Pressure Equipment" at bounding box center [677, 272] width 705 height 71
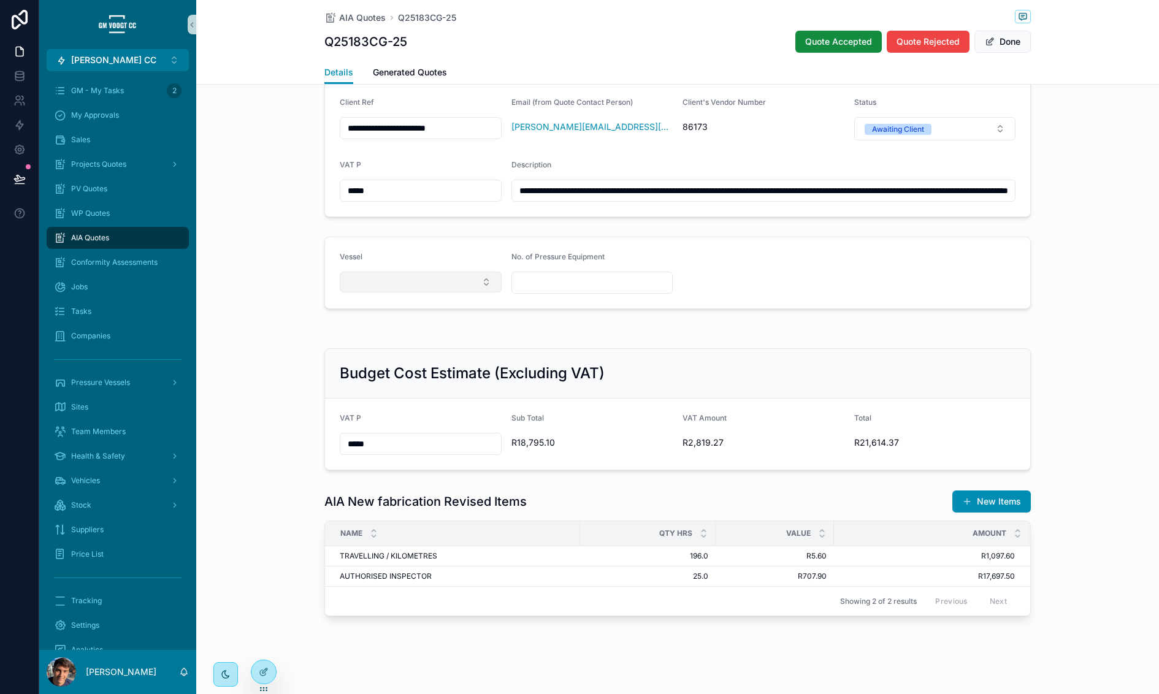
click at [480, 277] on button "Select Button" at bounding box center [421, 282] width 162 height 21
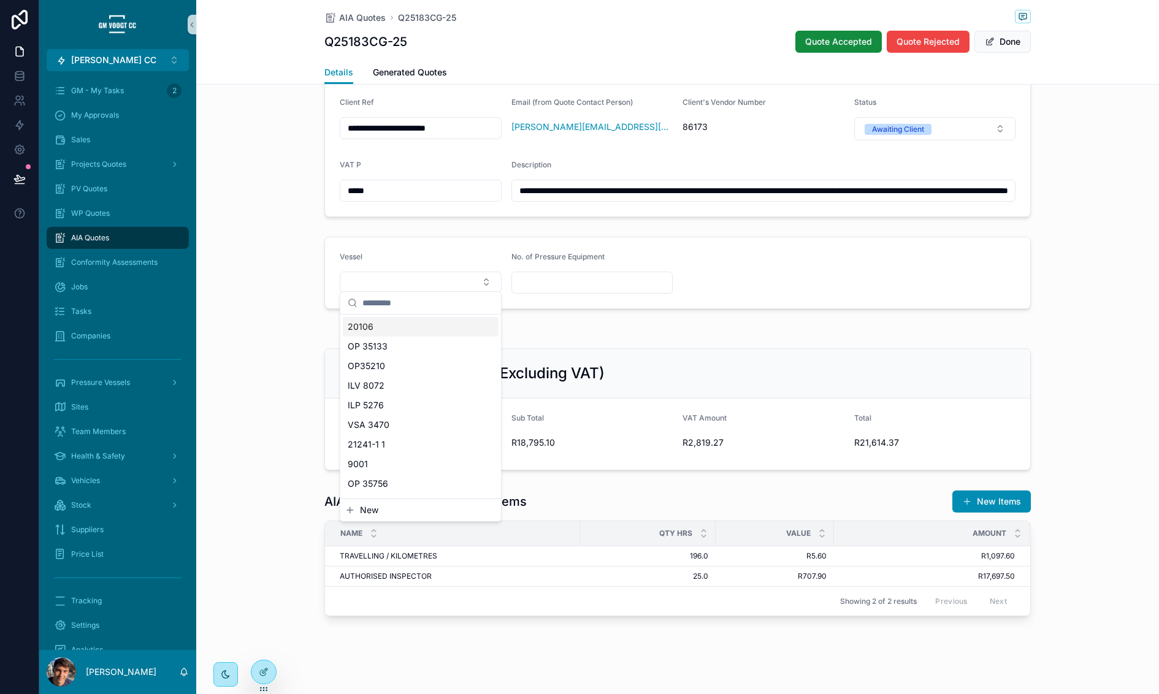
click at [457, 326] on div "20106" at bounding box center [421, 327] width 156 height 20
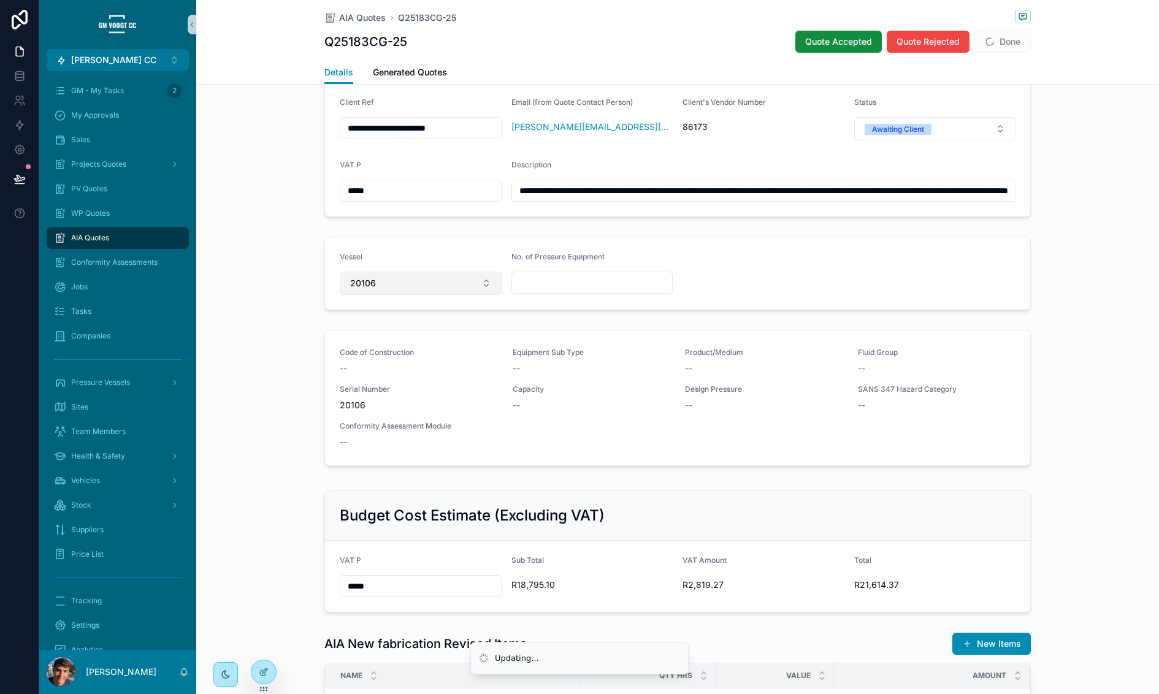
click at [459, 281] on button "20106" at bounding box center [421, 283] width 162 height 23
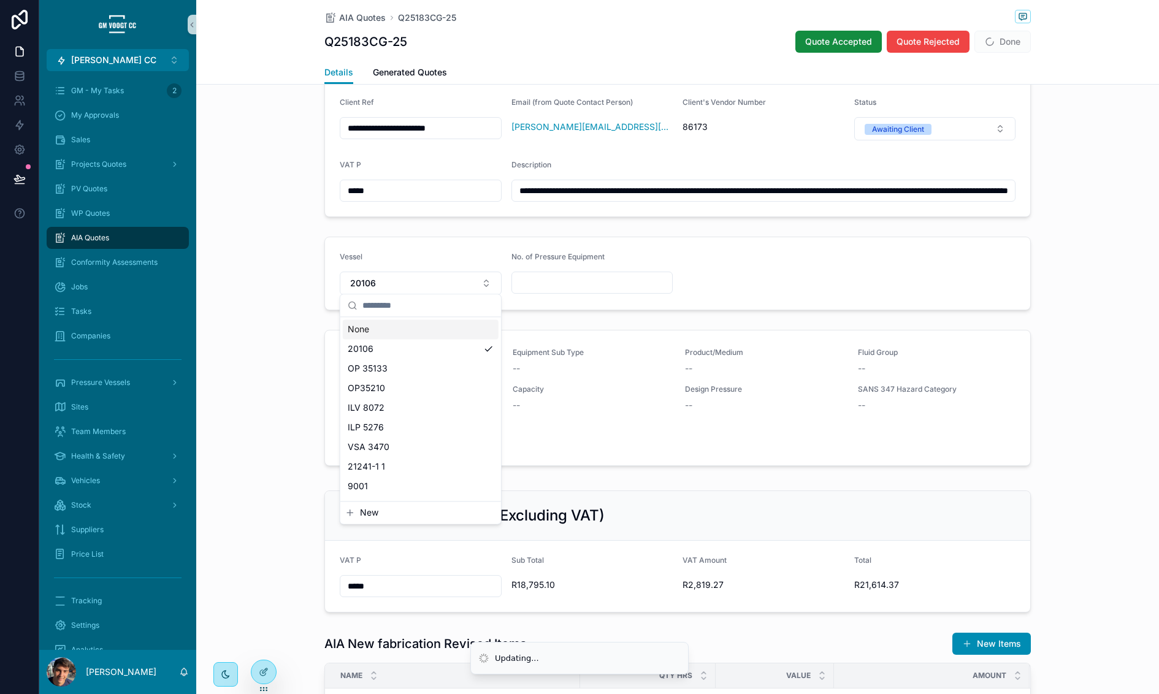
click at [428, 325] on div "None" at bounding box center [421, 330] width 156 height 20
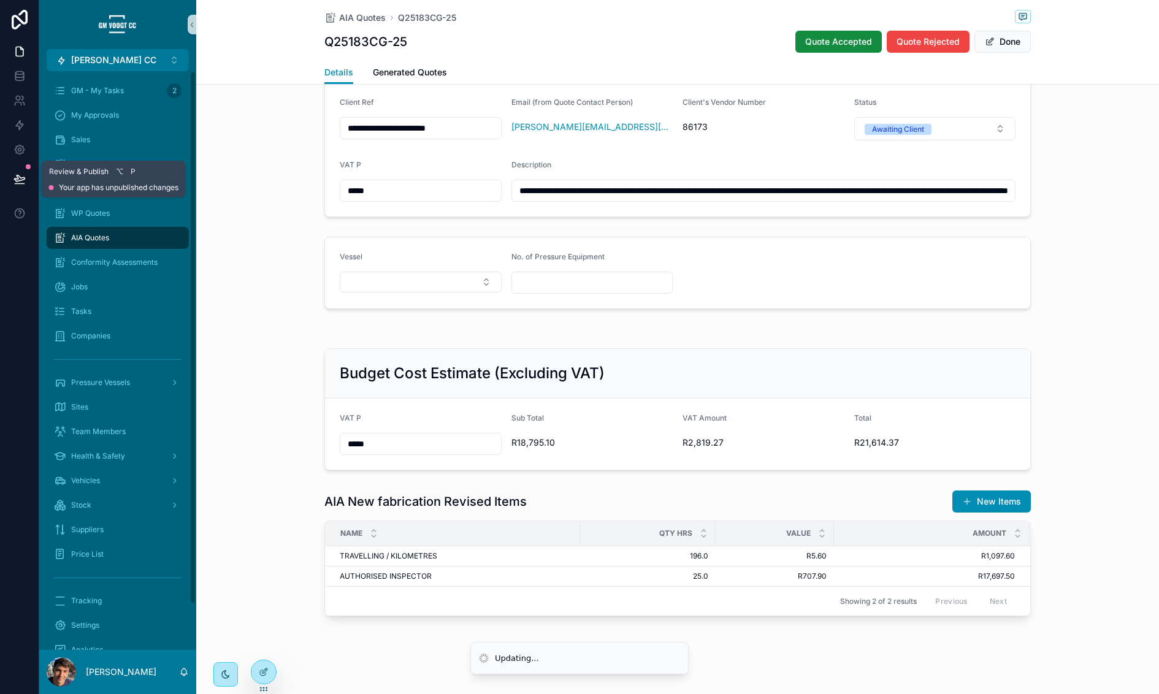
click at [21, 175] on icon at bounding box center [19, 179] width 12 height 12
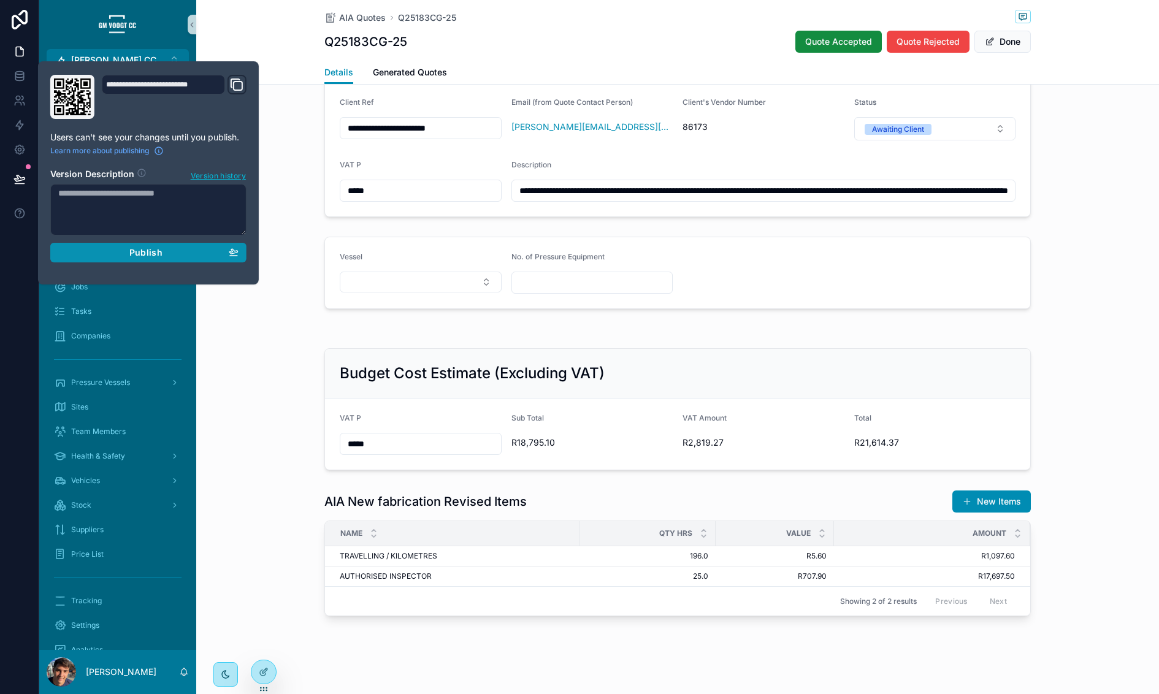
click at [67, 247] on div "Publish" at bounding box center [148, 252] width 180 height 11
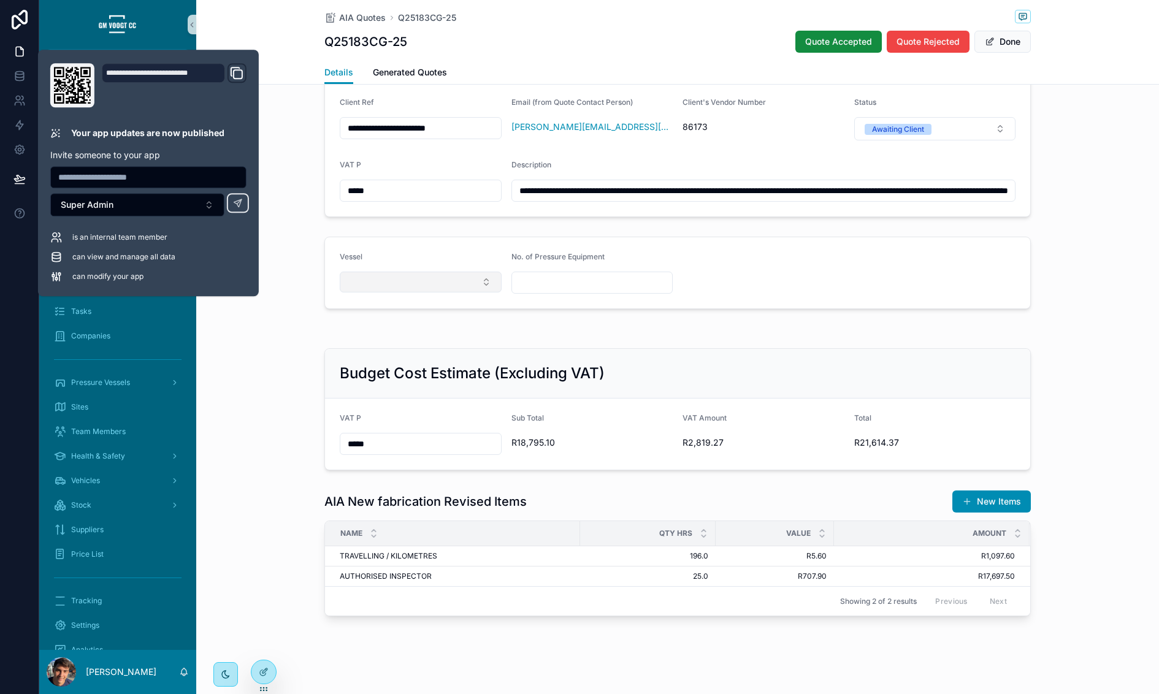
click at [429, 278] on button "Select Button" at bounding box center [421, 282] width 162 height 21
